Goal: Book appointment/travel/reservation

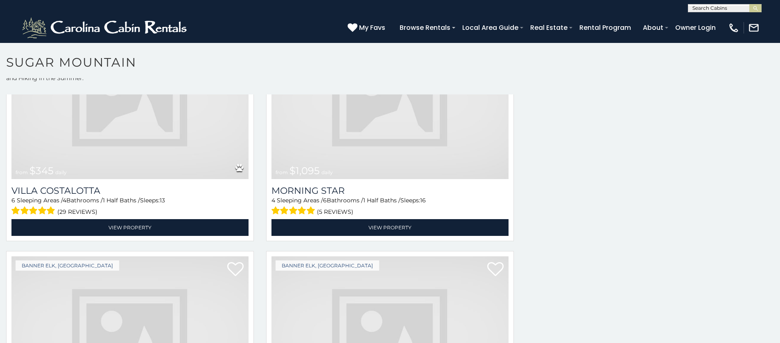
scroll to position [1307, 0]
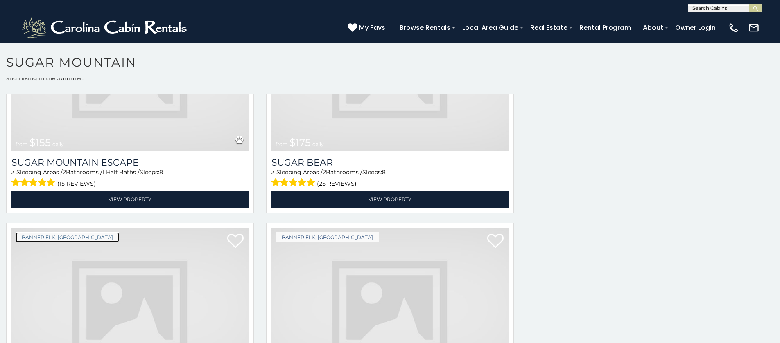
click at [21, 232] on link "Banner Elk, [GEOGRAPHIC_DATA]" at bounding box center [68, 237] width 104 height 10
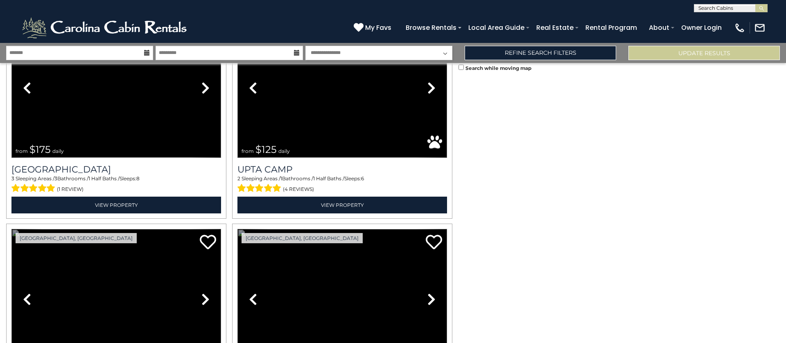
scroll to position [1992, 0]
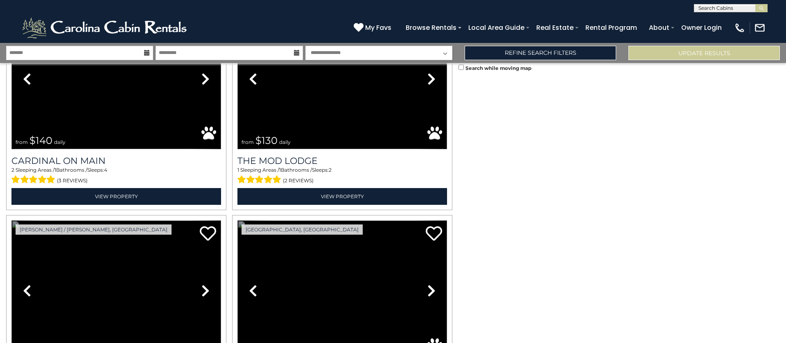
click at [237, 221] on link "Previous" at bounding box center [253, 291] width 32 height 140
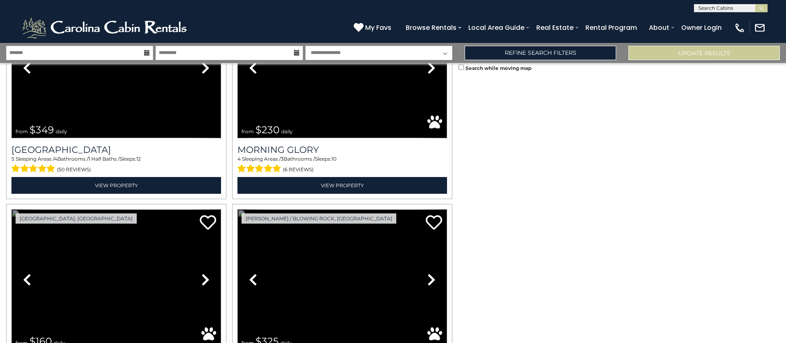
scroll to position [1152, 0]
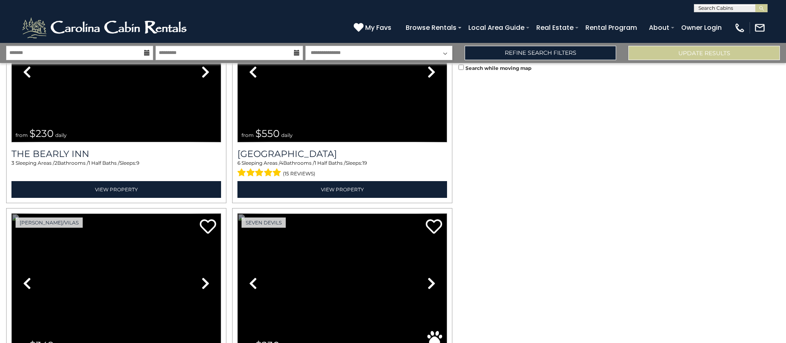
click at [237, 214] on link "Previous" at bounding box center [253, 284] width 32 height 140
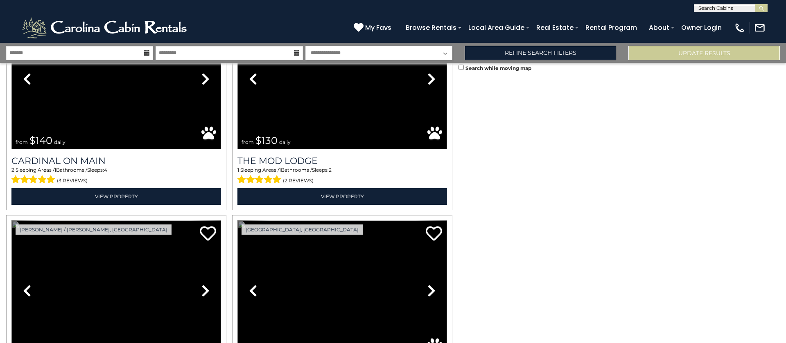
click at [237, 221] on link "Previous" at bounding box center [253, 291] width 32 height 140
